Goal: Book appointment/travel/reservation

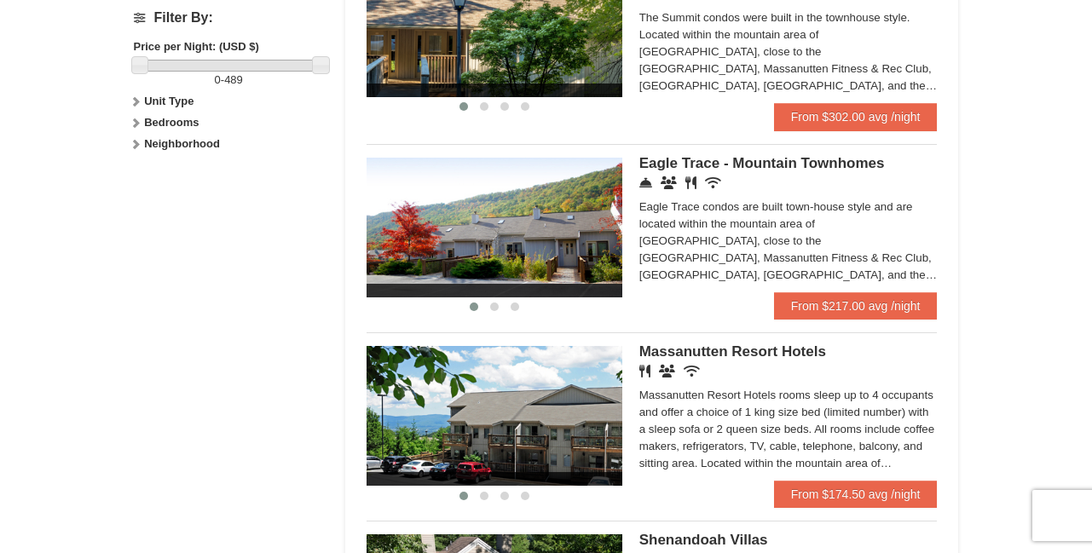
scroll to position [825, 0]
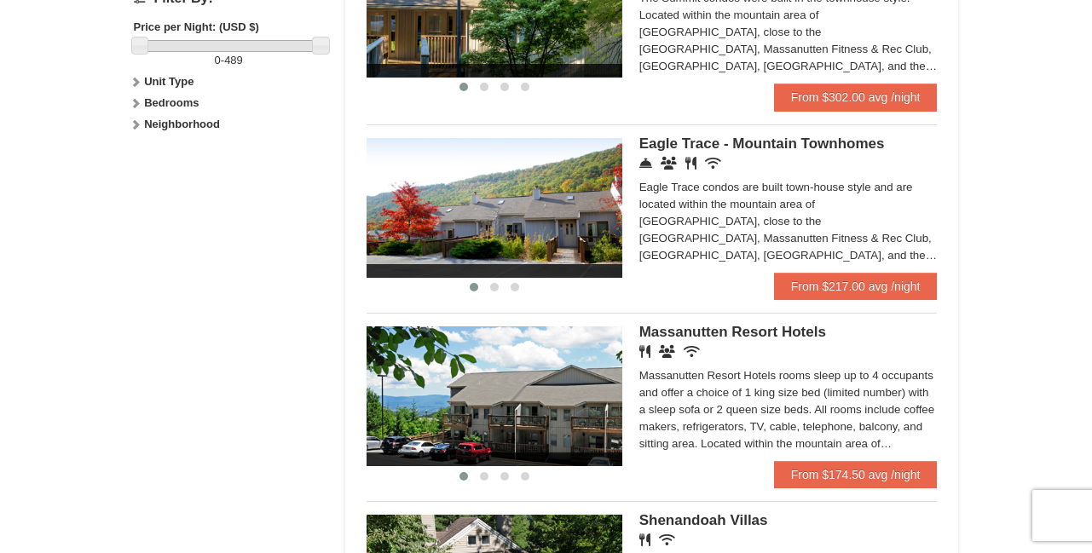
click at [510, 372] on img at bounding box center [494, 396] width 256 height 140
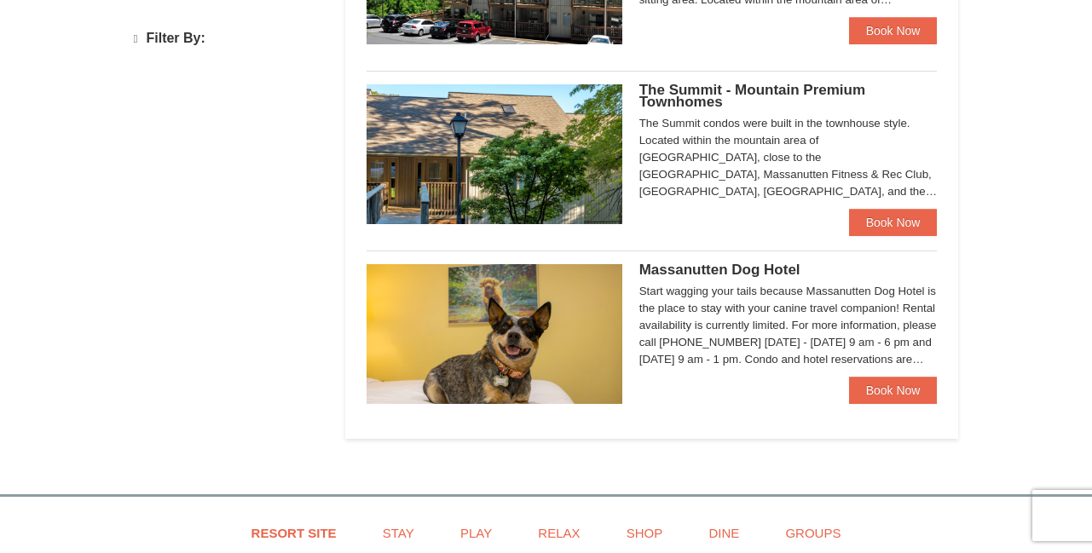
select select "10"
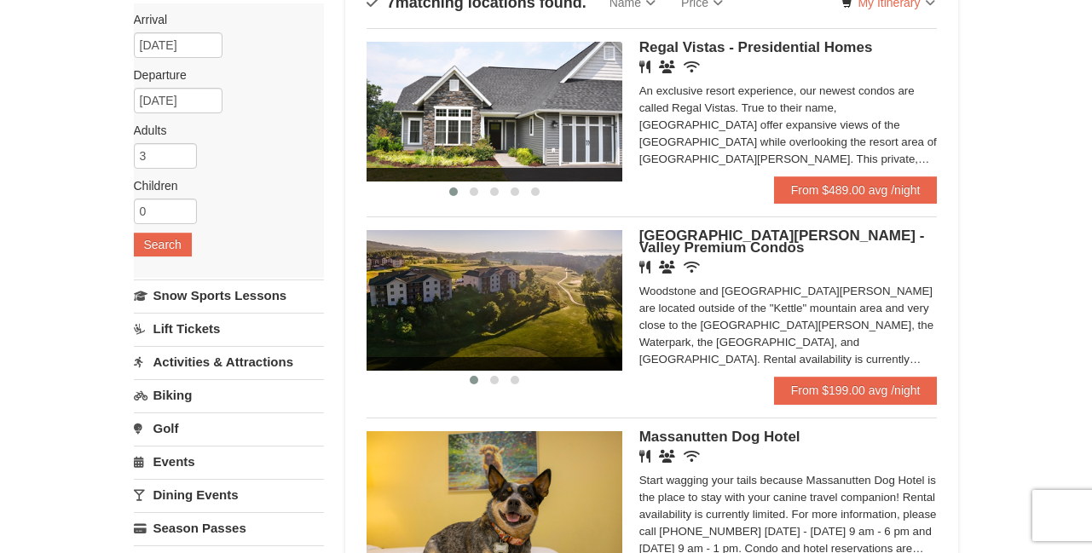
scroll to position [101, 0]
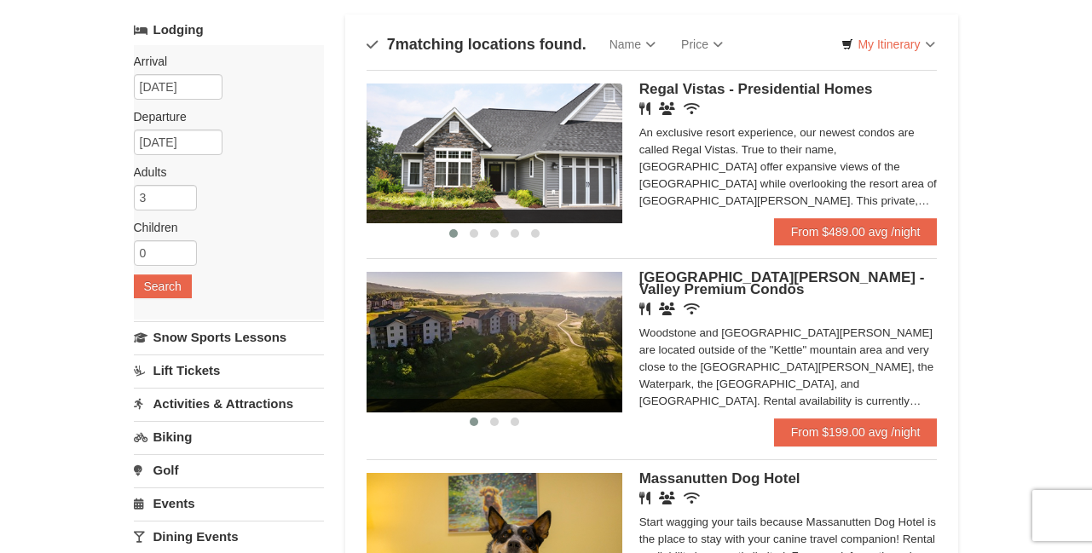
click at [559, 386] on img at bounding box center [494, 342] width 256 height 140
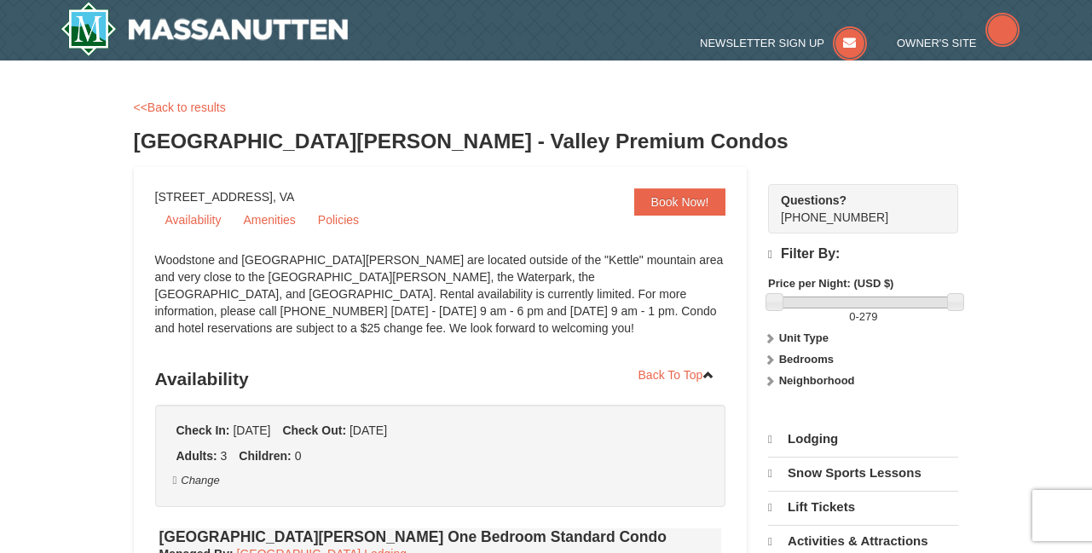
select select "10"
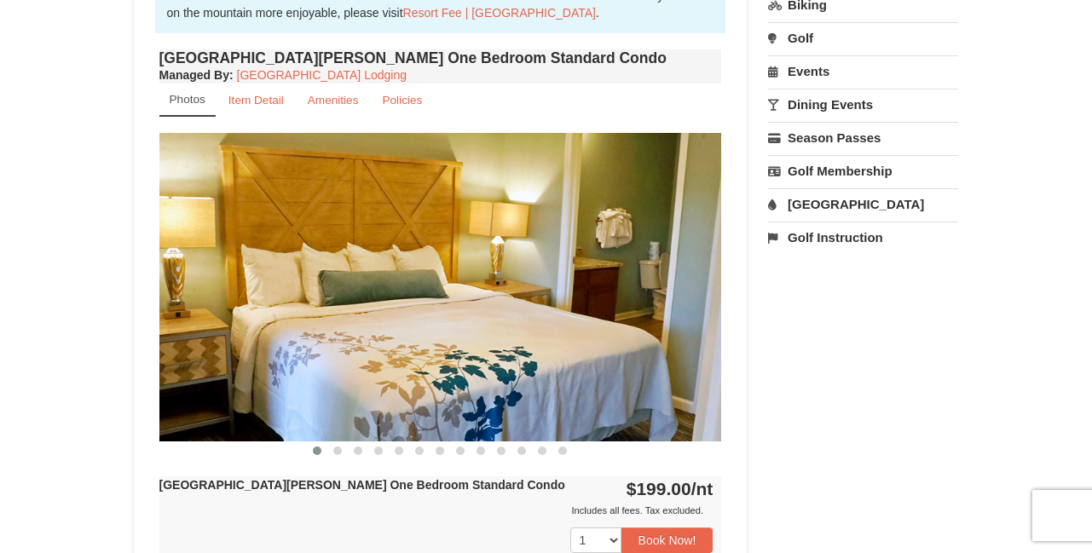
scroll to position [702, 0]
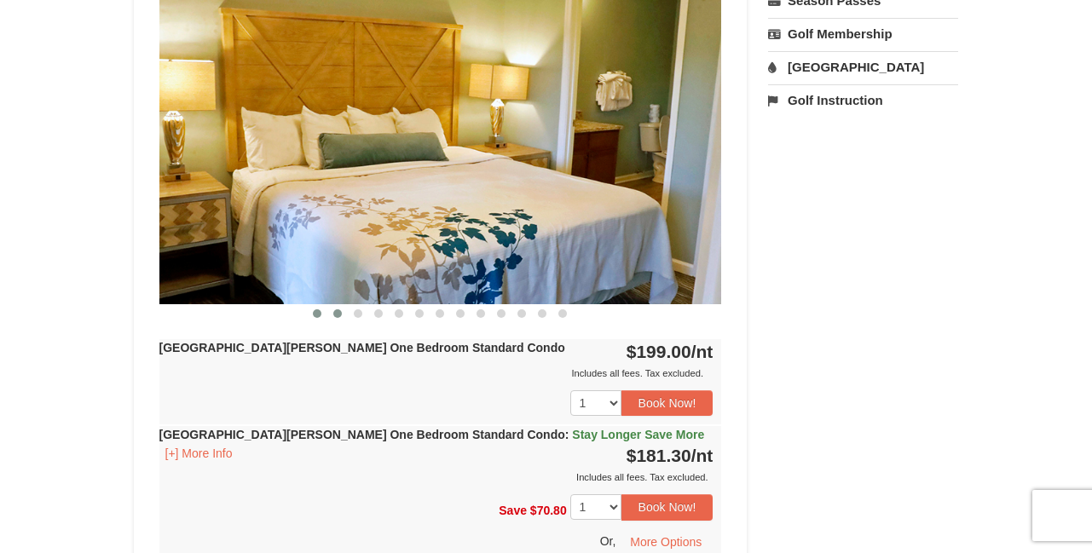
click at [336, 314] on span at bounding box center [337, 313] width 9 height 9
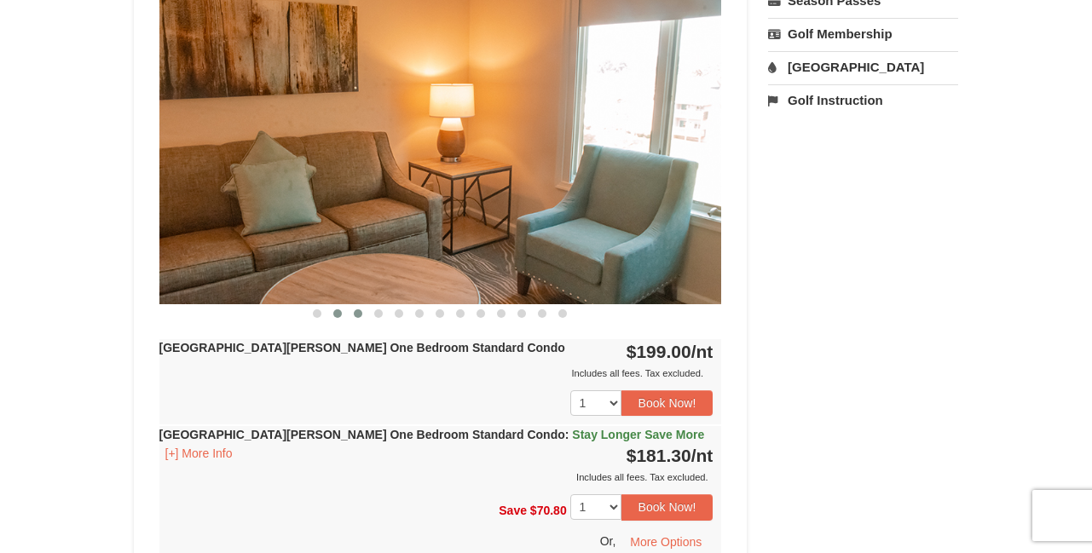
click at [356, 314] on span at bounding box center [358, 313] width 9 height 9
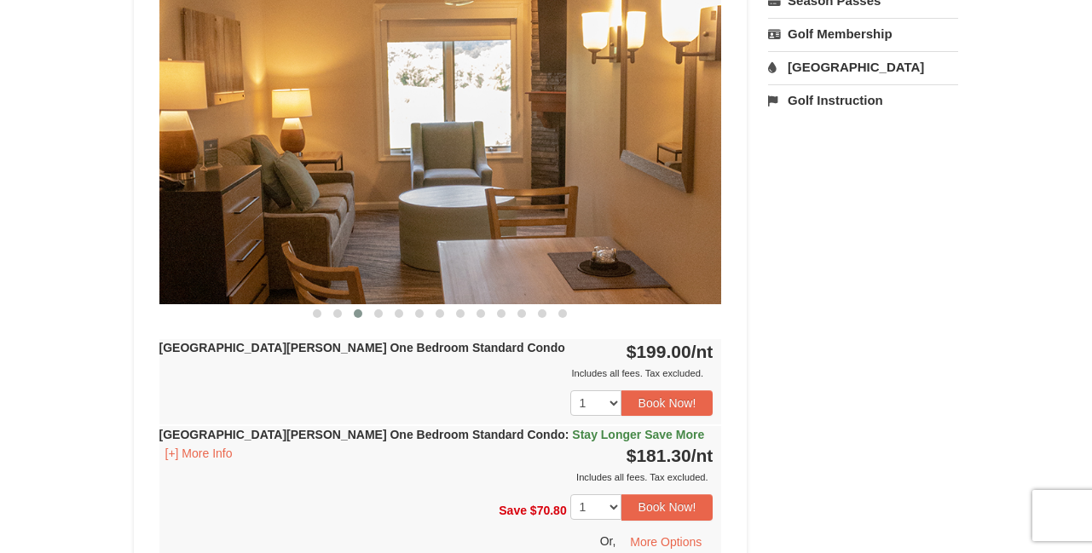
click at [358, 314] on span at bounding box center [358, 313] width 9 height 9
click at [378, 312] on span at bounding box center [378, 313] width 9 height 9
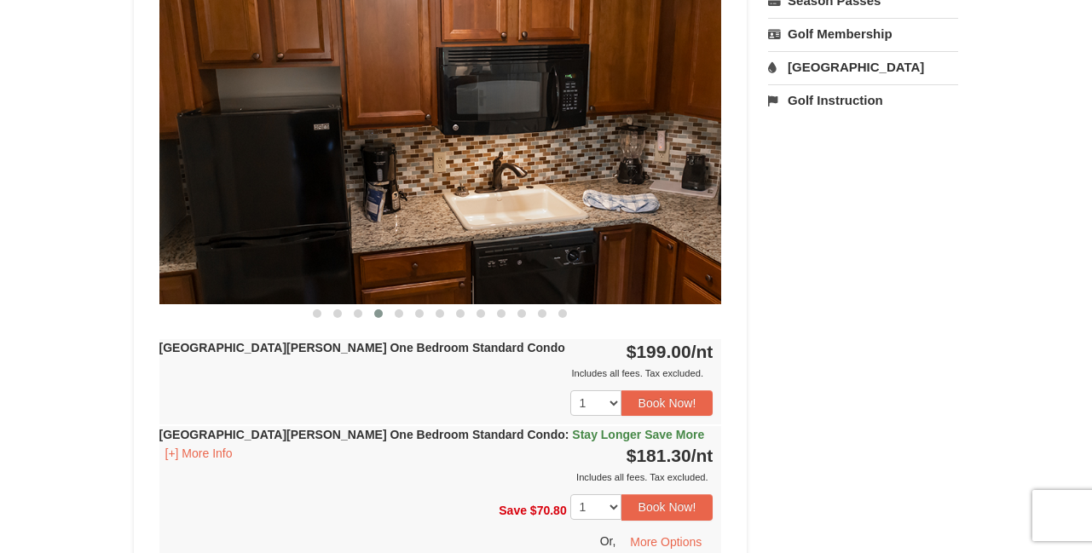
click at [378, 312] on span at bounding box center [378, 313] width 9 height 9
click at [395, 312] on span at bounding box center [399, 313] width 9 height 9
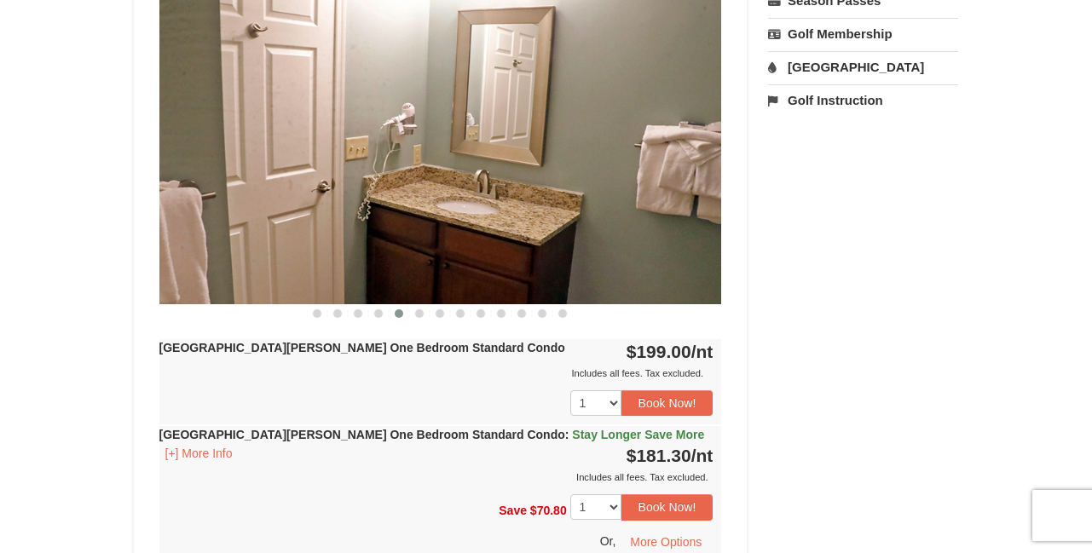
click at [395, 312] on span at bounding box center [399, 313] width 9 height 9
click at [609, 402] on select "1 2 3 4 5 6 7 8 9 10 11 12 13 14 15 16 17 18" at bounding box center [595, 403] width 51 height 26
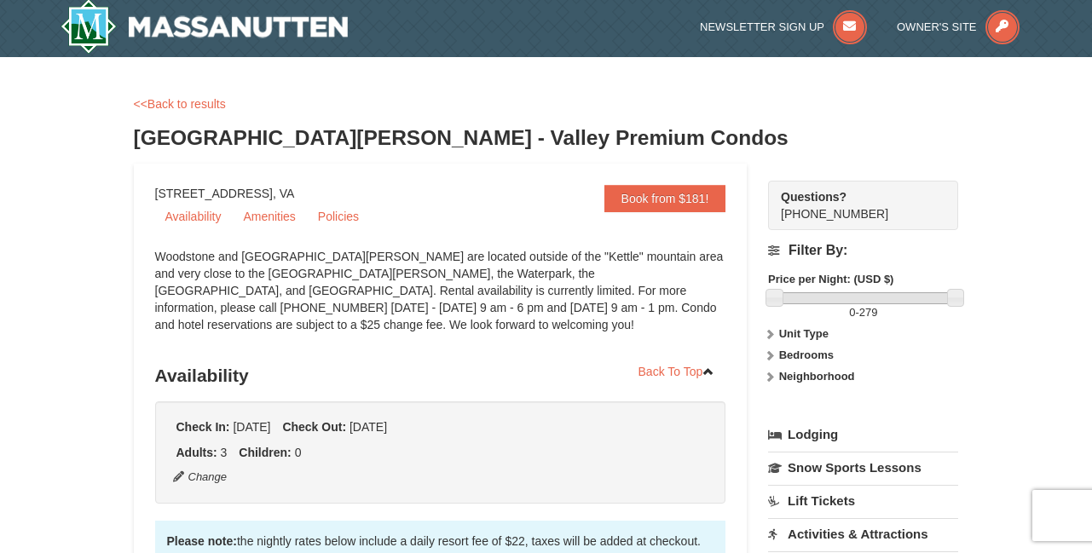
scroll to position [0, 0]
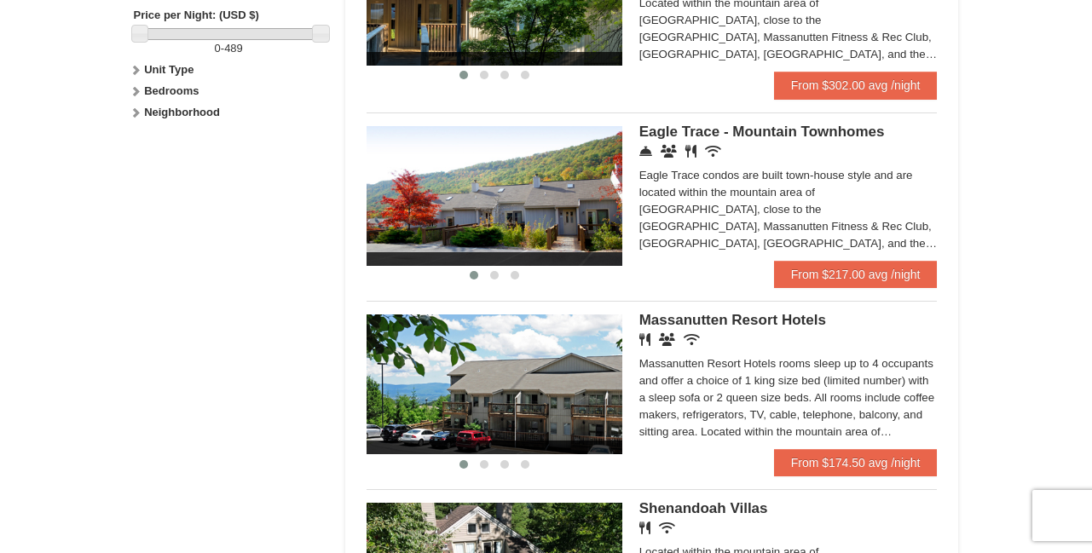
scroll to position [835, 0]
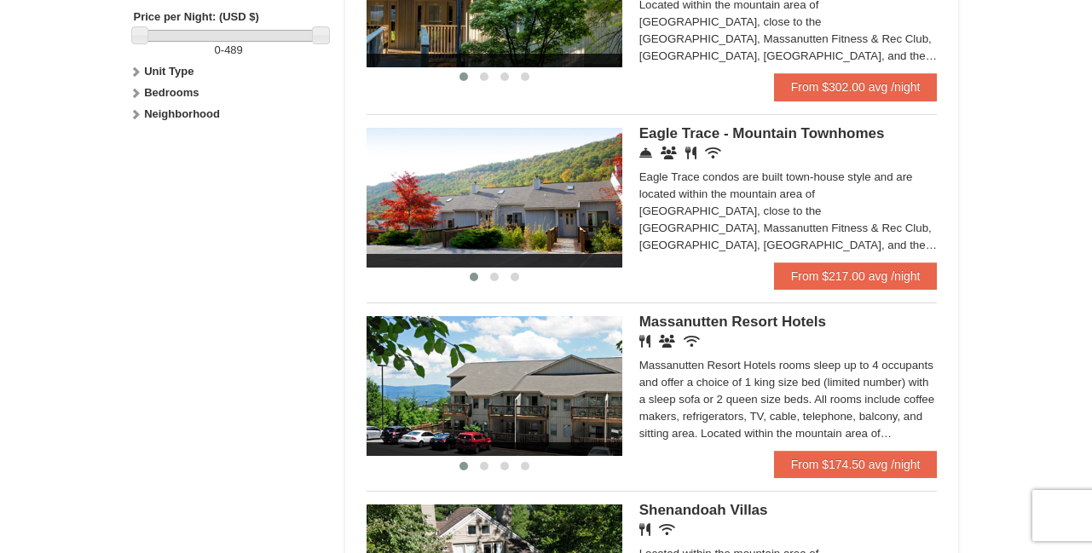
click at [724, 222] on div "Eagle Trace condos are built town-house style and are located within the mounta…" at bounding box center [788, 211] width 298 height 85
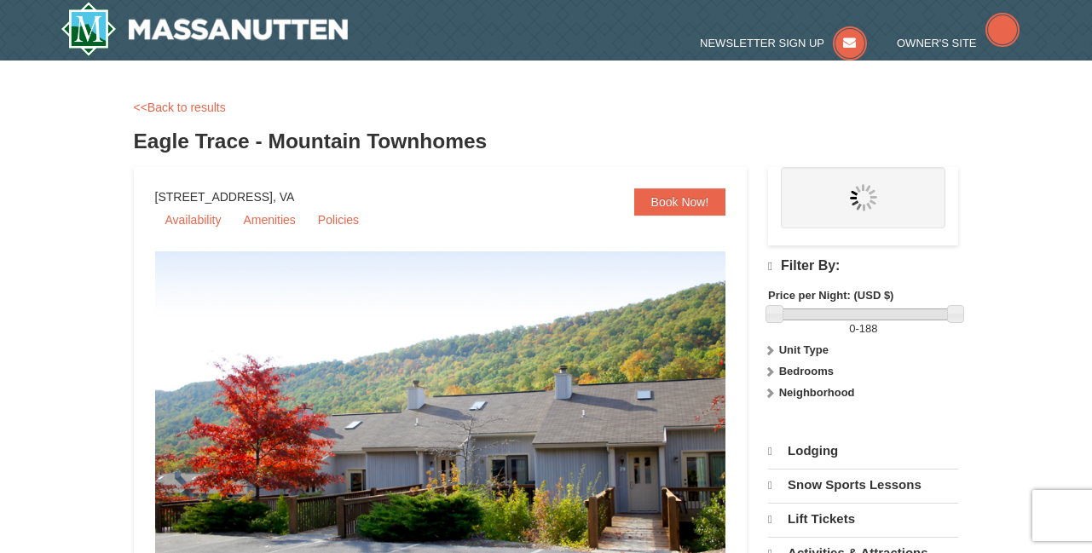
select select "10"
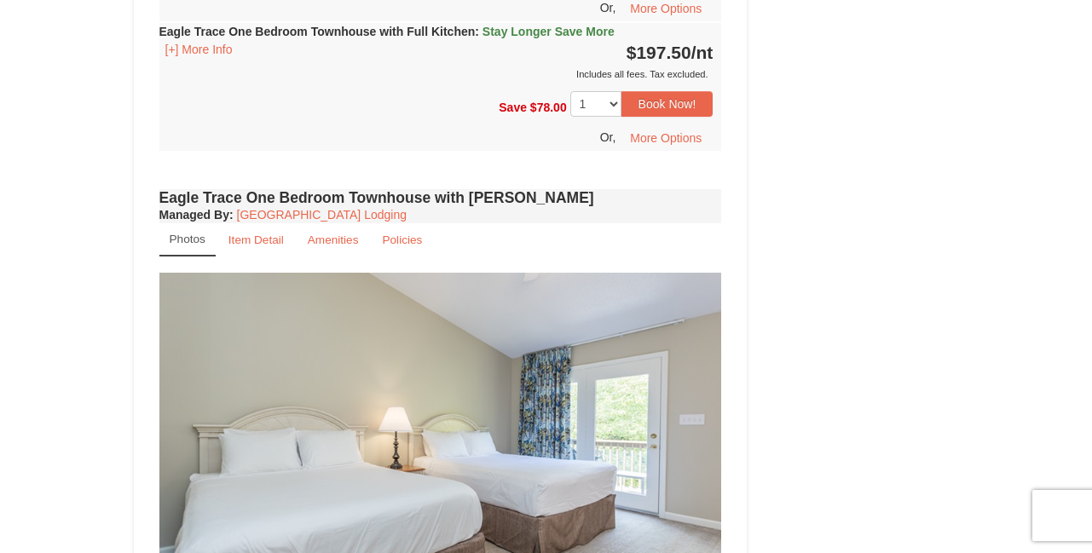
scroll to position [1064, 0]
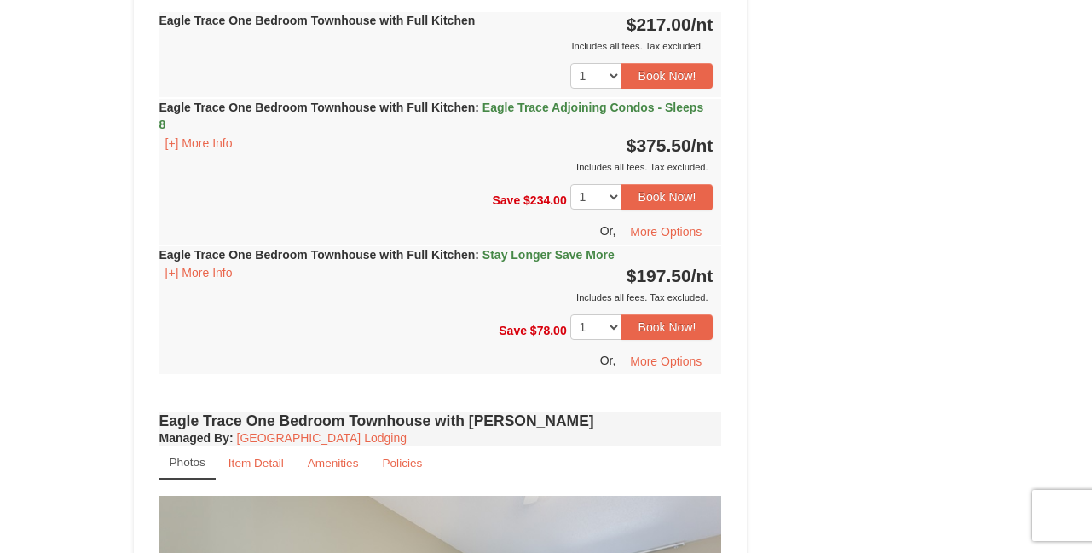
click at [392, 252] on strong "Eagle Trace One Bedroom Townhouse with Full Kitchen : Stay Longer Save More" at bounding box center [386, 255] width 455 height 14
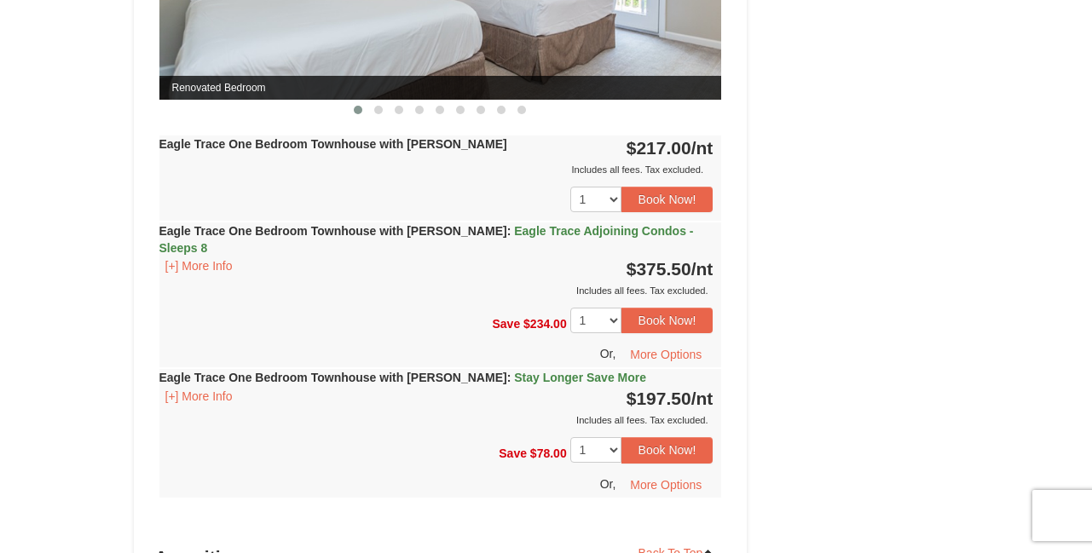
scroll to position [1907, 0]
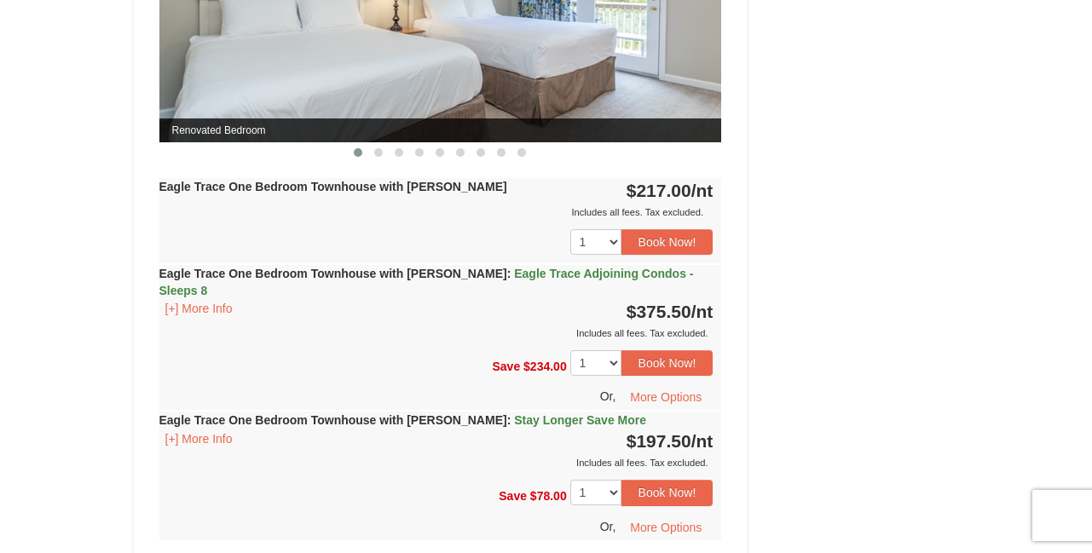
click at [286, 413] on strong "Eagle Trace One Bedroom Townhouse with [PERSON_NAME] : Stay Longer Save More" at bounding box center [402, 420] width 487 height 14
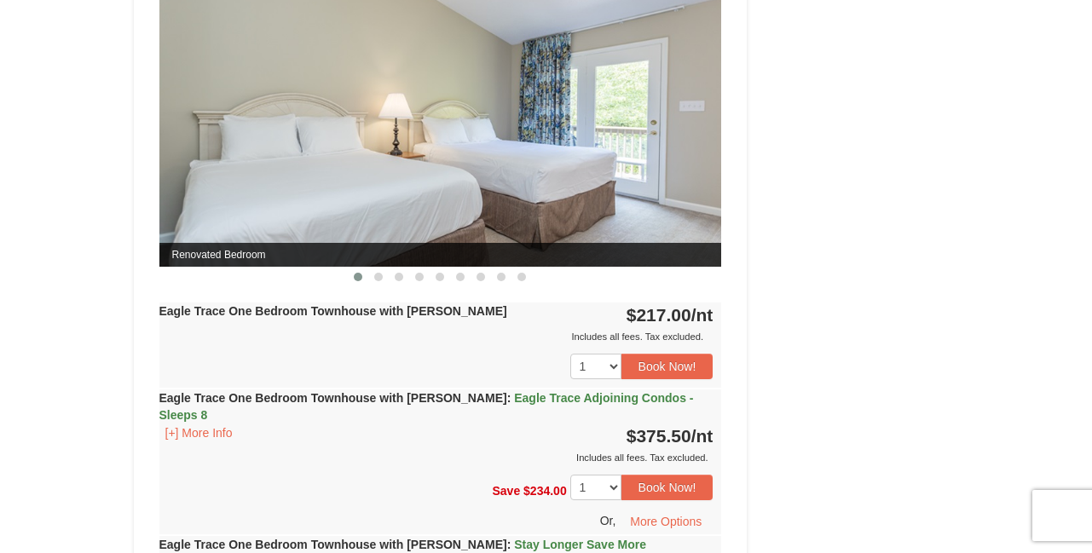
scroll to position [1326, 0]
